Goal: Transaction & Acquisition: Obtain resource

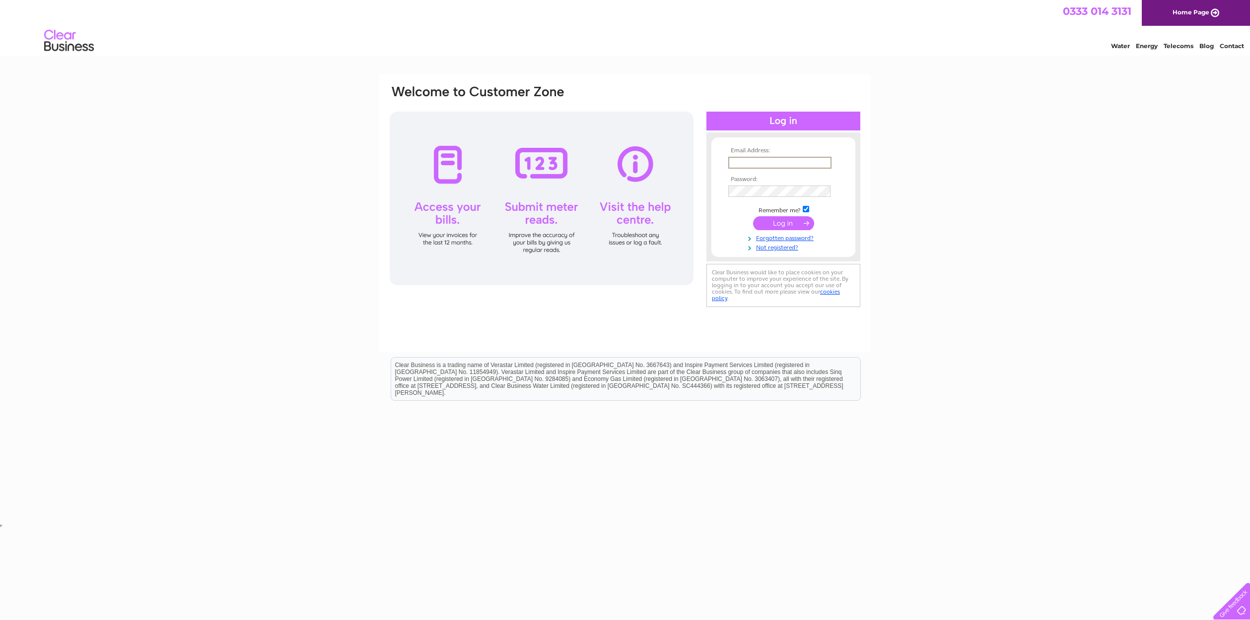
type input "hebrideansolutions@btinternet.com"
click at [788, 225] on input "submit" at bounding box center [783, 222] width 61 height 14
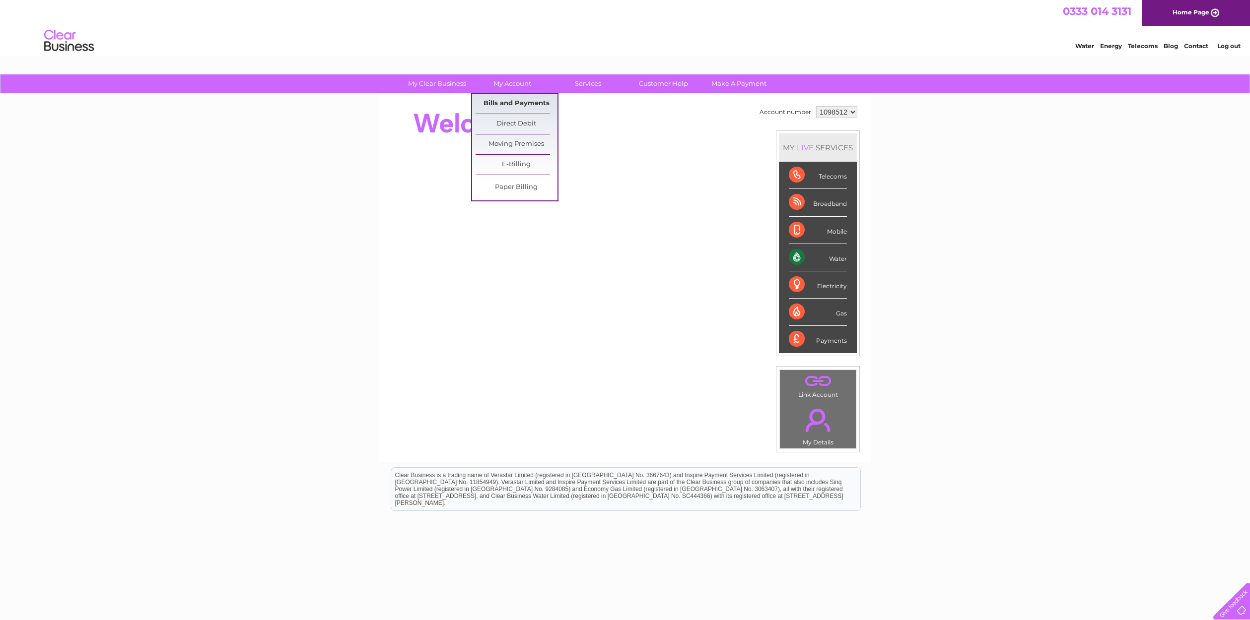
click at [512, 103] on link "Bills and Payments" at bounding box center [517, 104] width 82 height 20
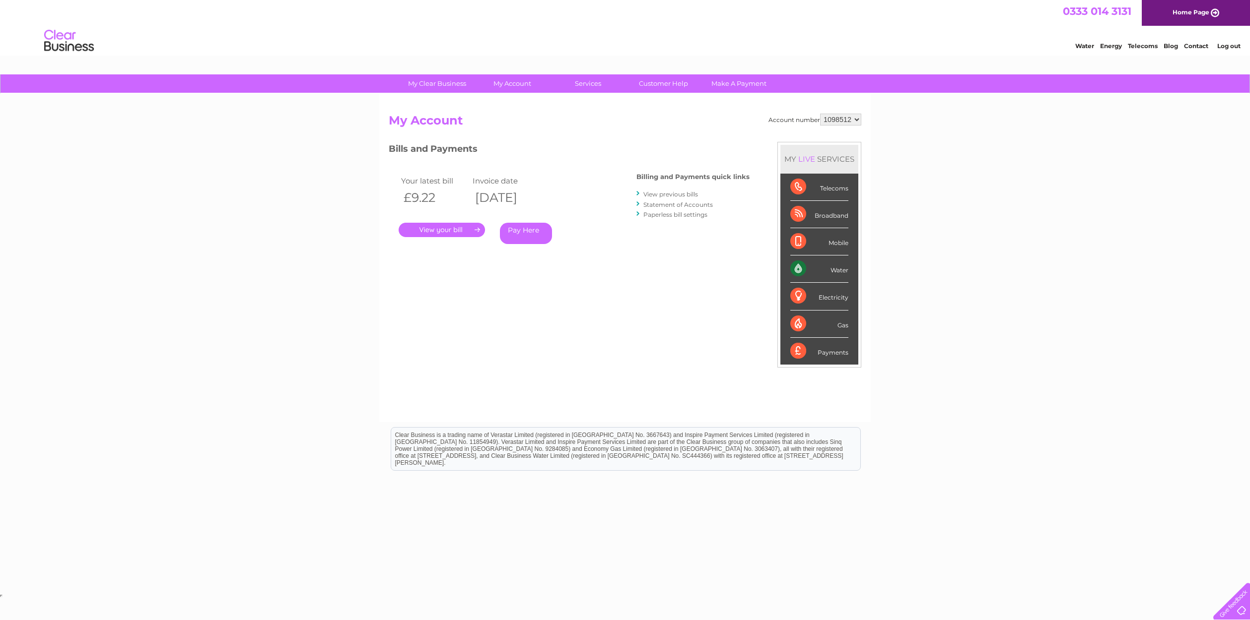
click at [456, 230] on link "." at bounding box center [442, 230] width 86 height 14
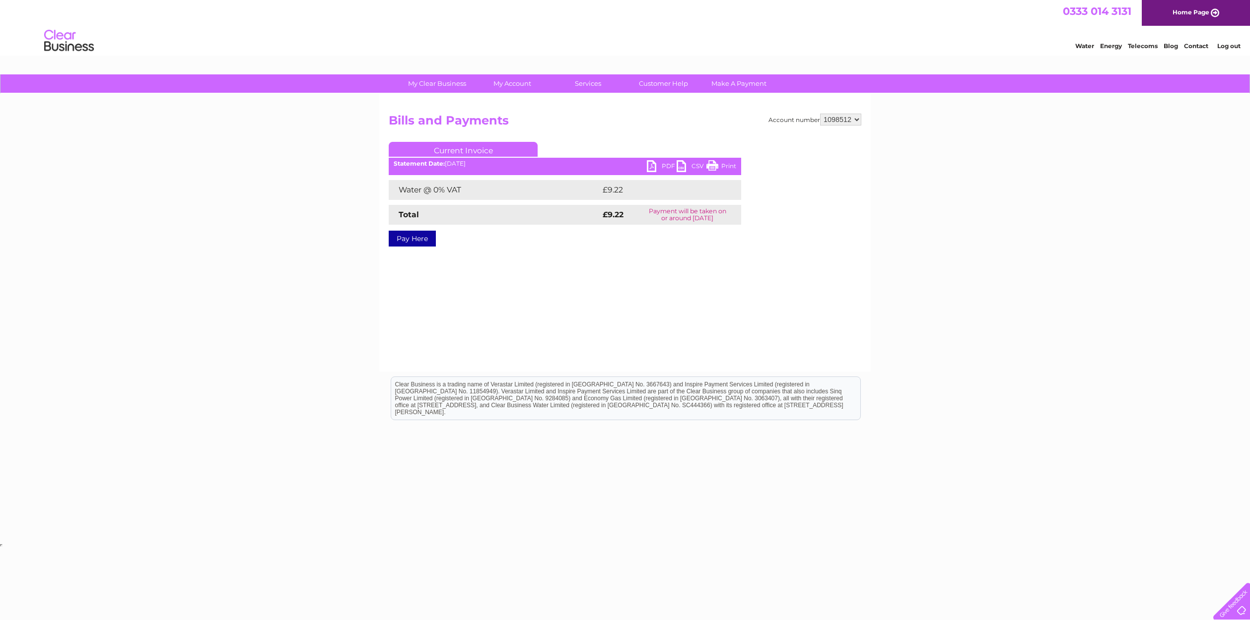
click at [654, 164] on link "PDF" at bounding box center [662, 167] width 30 height 14
click at [1230, 46] on link "Log out" at bounding box center [1228, 45] width 23 height 7
